Goal: Communication & Community: Answer question/provide support

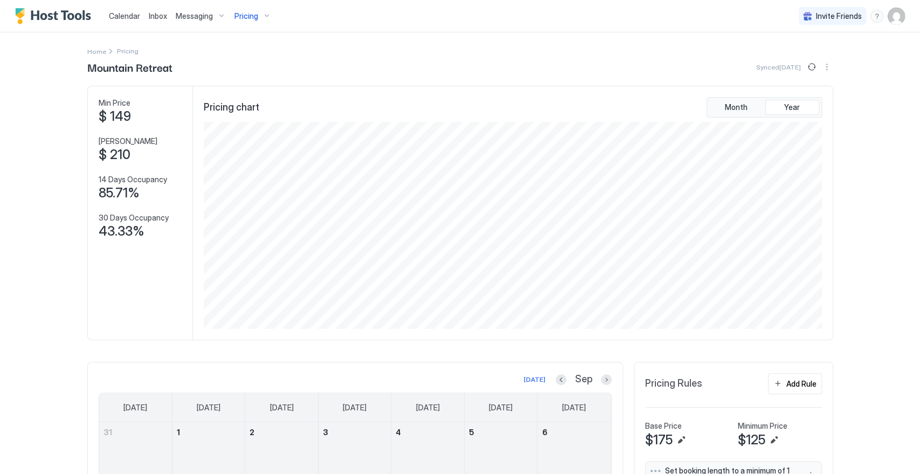
scroll to position [207, 621]
click at [201, 14] on span "Messaging" at bounding box center [194, 16] width 37 height 10
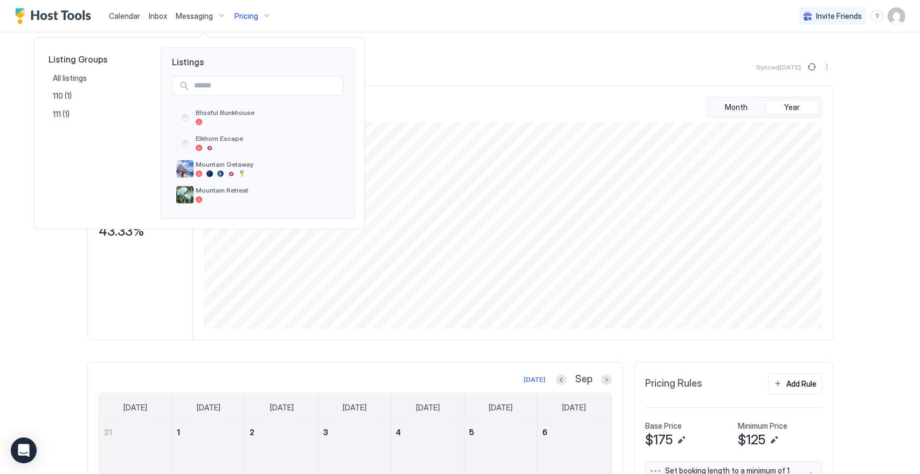
click at [160, 15] on div at bounding box center [460, 237] width 920 height 474
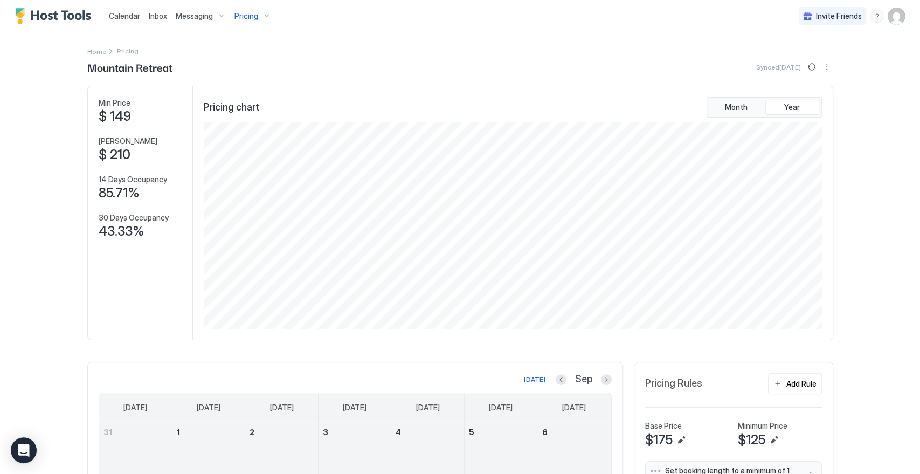
click at [161, 15] on span "Inbox" at bounding box center [158, 15] width 18 height 9
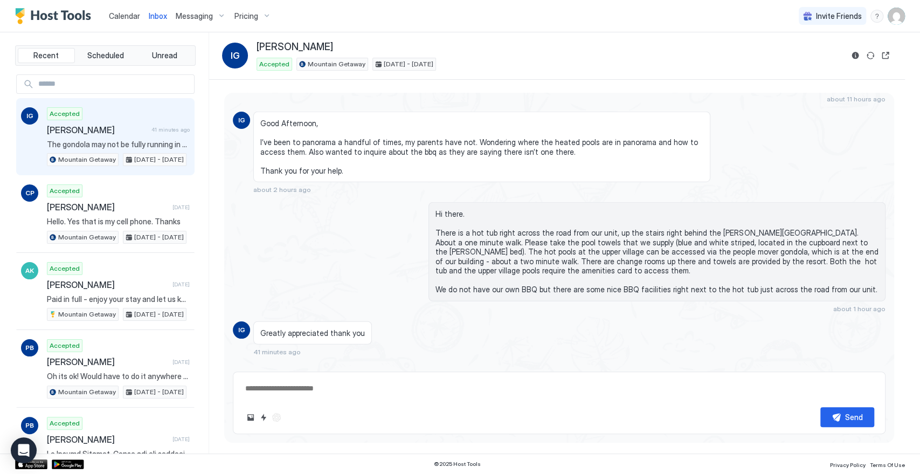
scroll to position [1895, 0]
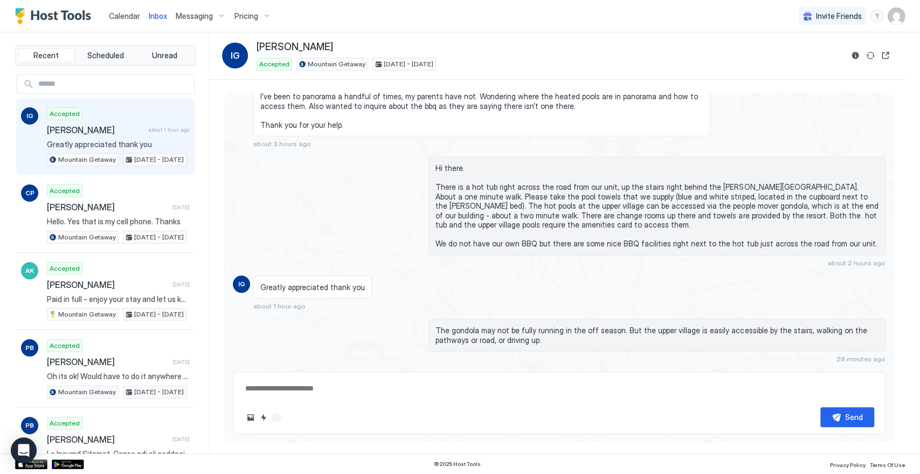
type textarea "*"
